Goal: Check status: Check status

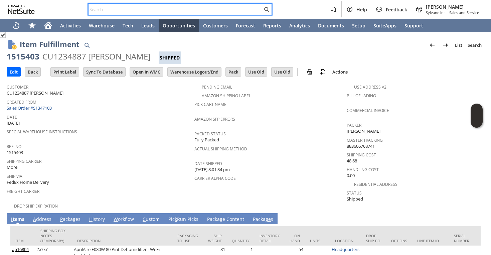
scroll to position [0, 4]
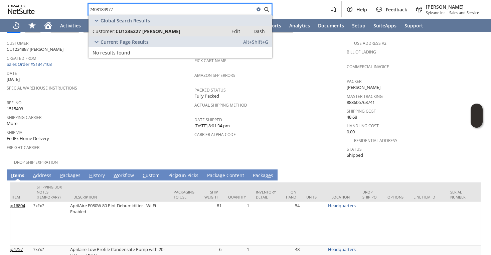
type input "2408184977"
click at [141, 30] on span "CU1235227 [PERSON_NAME]" at bounding box center [148, 31] width 65 height 6
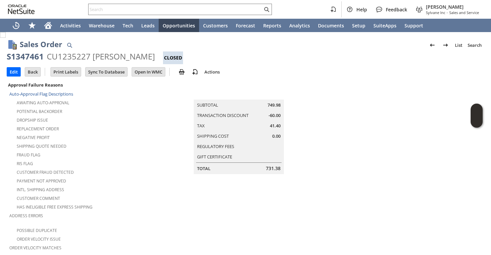
click at [139, 152] on div "Fraud Flag" at bounding box center [80, 154] width 142 height 8
click at [157, 125] on td "Summary Subtotal 749.98 Transaction Discount -60.00 Tax 41.40 Shipping Cost 0.0…" at bounding box center [246, 127] width 188 height 94
click at [40, 56] on div "S1347461" at bounding box center [25, 56] width 37 height 11
copy div "S1347461"
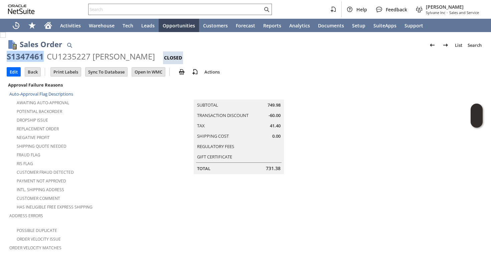
scroll to position [0, 0]
click at [7, 56] on div "S1347461" at bounding box center [25, 56] width 37 height 11
click at [153, 121] on td "Summary Subtotal 749.98 Transaction Discount -60.00 Tax 41.40 Shipping Cost 0.0…" at bounding box center [246, 127] width 188 height 94
click at [17, 52] on div "S1347461" at bounding box center [25, 56] width 37 height 11
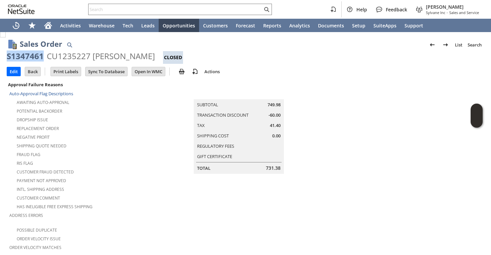
copy div "S1347461"
